Goal: Entertainment & Leisure: Consume media (video, audio)

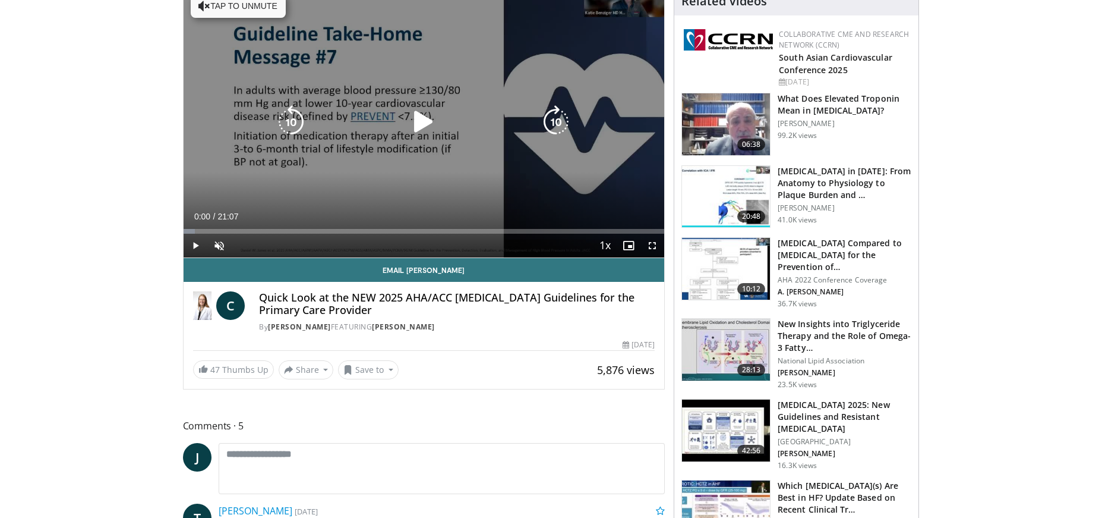
scroll to position [142, 0]
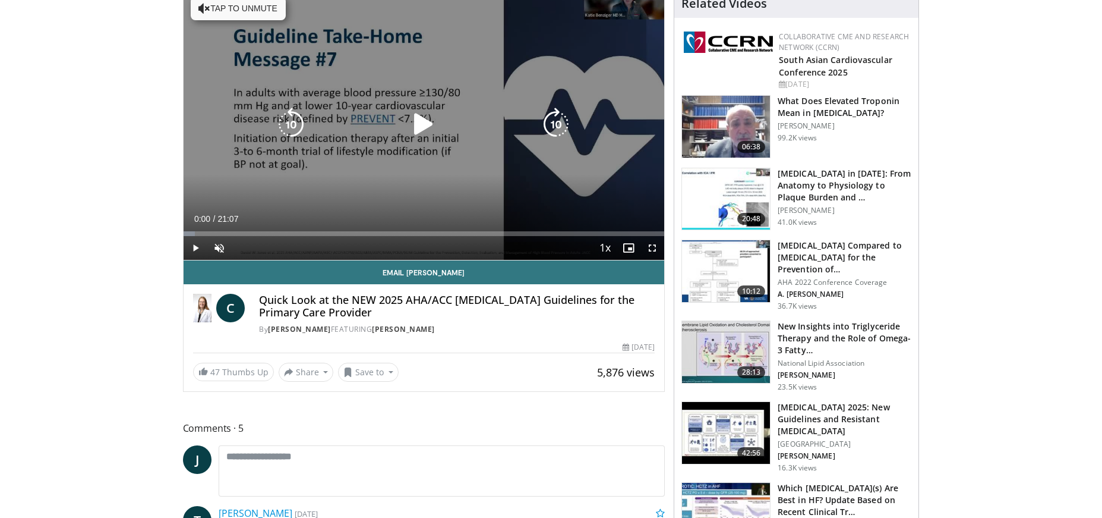
click at [421, 119] on icon "Video Player" at bounding box center [423, 124] width 33 height 33
click at [423, 121] on icon "Video Player" at bounding box center [423, 124] width 33 height 33
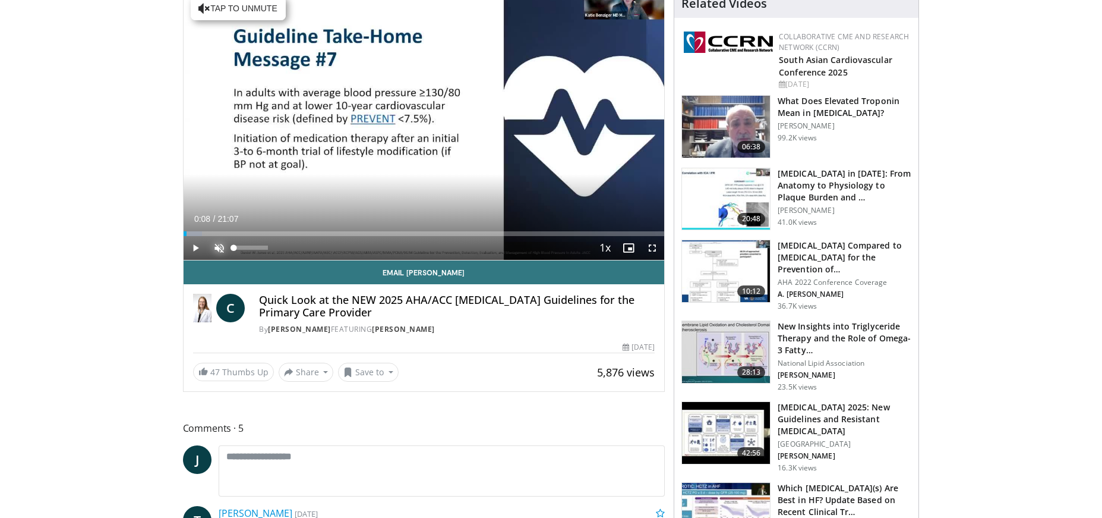
click at [215, 243] on span "Video Player" at bounding box center [219, 248] width 24 height 24
drag, startPoint x: 268, startPoint y: 245, endPoint x: 234, endPoint y: 245, distance: 33.9
click at [234, 245] on div "Volume Level" at bounding box center [234, 247] width 0 height 4
click at [217, 240] on span "Video Player" at bounding box center [219, 248] width 24 height 24
drag, startPoint x: 270, startPoint y: 244, endPoint x: 259, endPoint y: 247, distance: 11.5
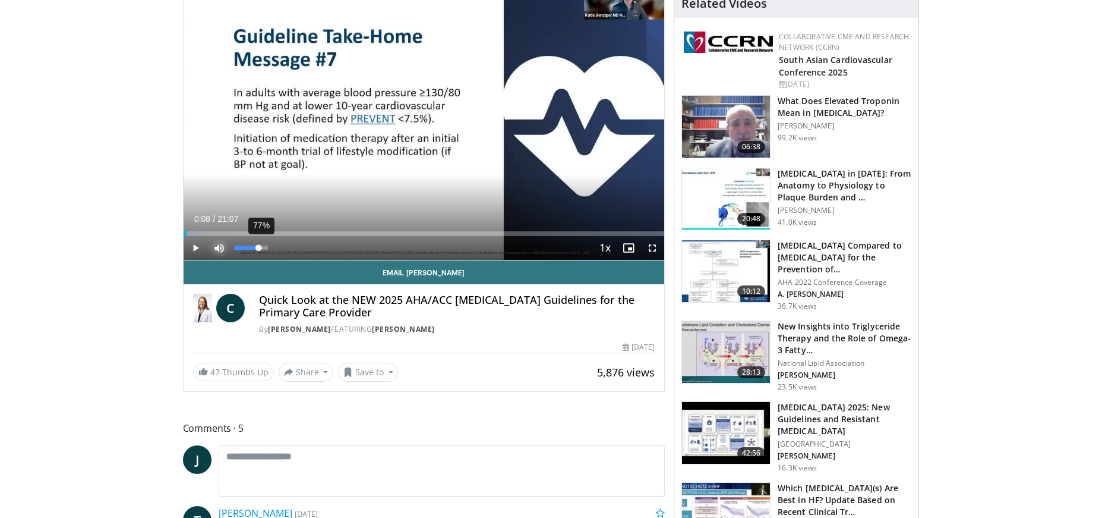
click at [259, 247] on div "Volume Level" at bounding box center [246, 247] width 25 height 4
click at [197, 242] on span "Video Player" at bounding box center [196, 248] width 24 height 24
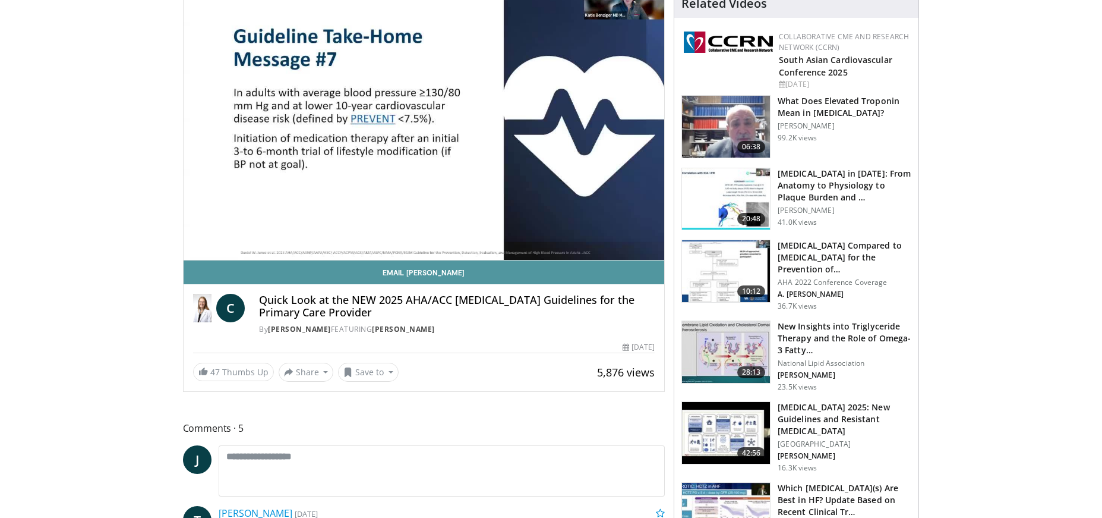
scroll to position [143, 0]
